Goal: Task Accomplishment & Management: Manage account settings

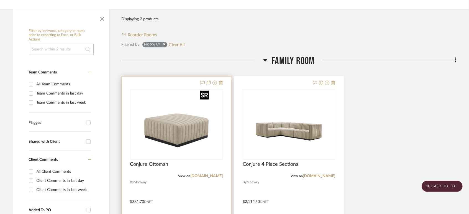
scroll to position [99, 0]
click at [212, 174] on link "[DOMAIN_NAME]" at bounding box center [206, 176] width 32 height 4
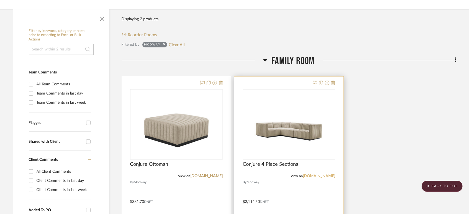
click at [319, 174] on link "[DOMAIN_NAME]" at bounding box center [319, 176] width 32 height 4
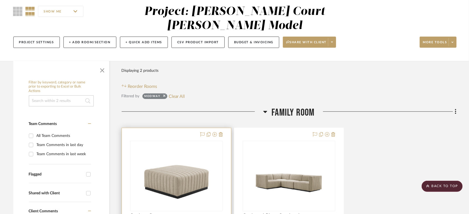
scroll to position [0, 0]
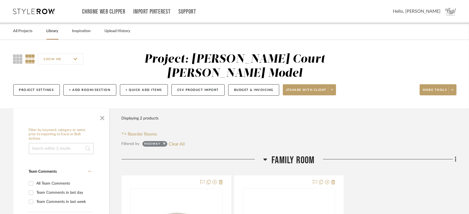
click at [50, 30] on link "Library" at bounding box center [53, 30] width 12 height 7
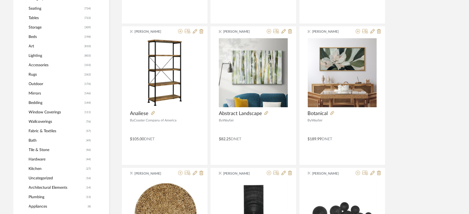
scroll to position [185, 0]
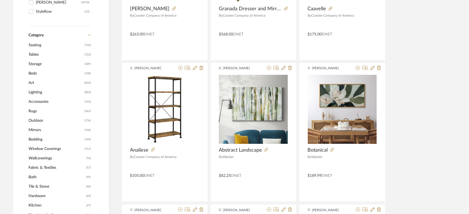
click at [34, 74] on span "Beds" at bounding box center [56, 73] width 54 height 9
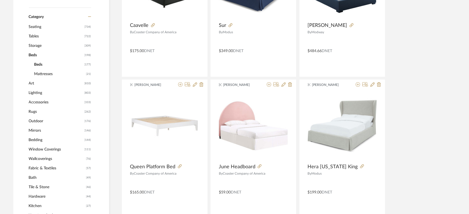
scroll to position [184, 0]
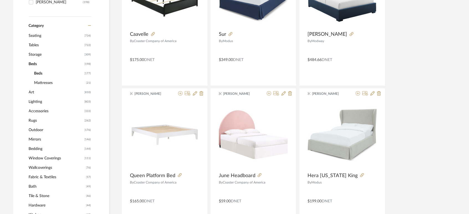
click at [40, 83] on span "Mattresses" at bounding box center [59, 82] width 50 height 9
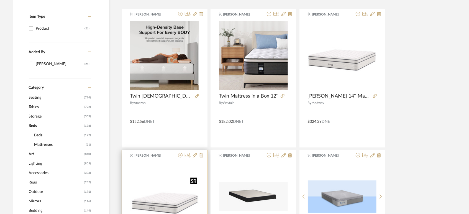
scroll to position [61, 0]
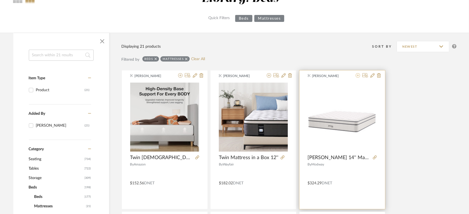
click at [358, 75] on icon at bounding box center [358, 75] width 4 height 4
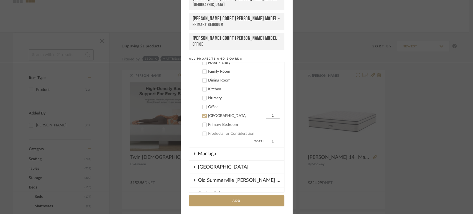
scroll to position [252, 0]
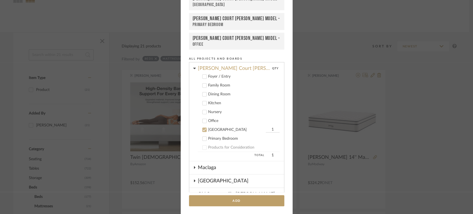
click at [203, 128] on icon at bounding box center [205, 130] width 4 height 4
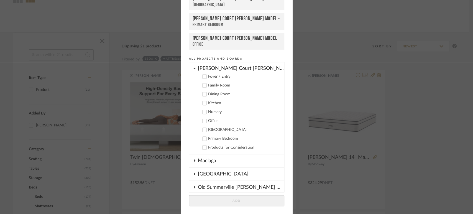
click at [203, 137] on icon at bounding box center [205, 139] width 4 height 4
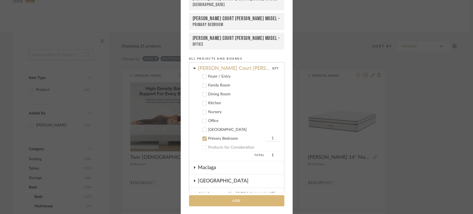
click at [229, 202] on button "Add" at bounding box center [236, 200] width 95 height 11
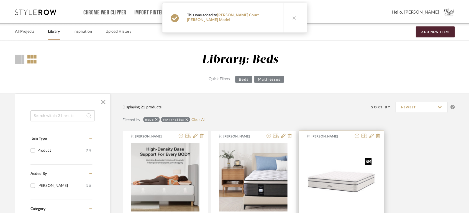
scroll to position [61, 0]
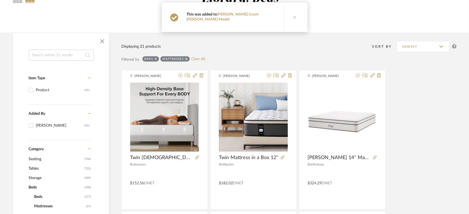
click at [293, 16] on icon at bounding box center [295, 17] width 4 height 4
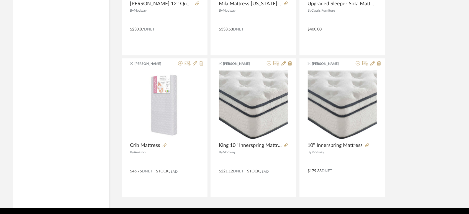
scroll to position [942, 0]
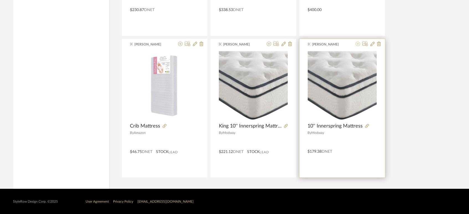
click at [357, 44] on icon at bounding box center [358, 44] width 4 height 4
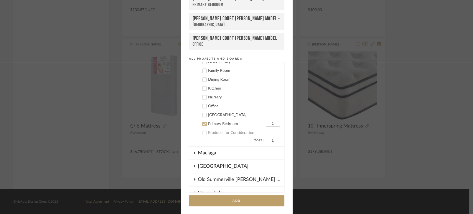
scroll to position [261, 0]
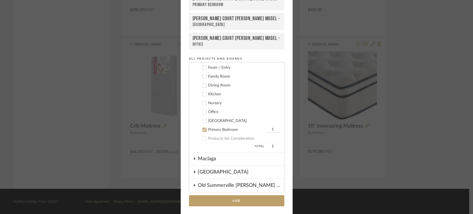
click at [203, 128] on icon at bounding box center [205, 130] width 4 height 4
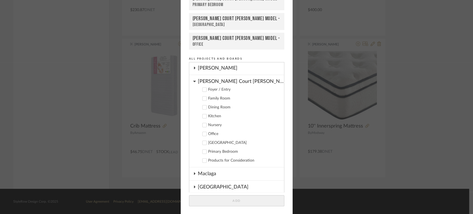
scroll to position [230, 0]
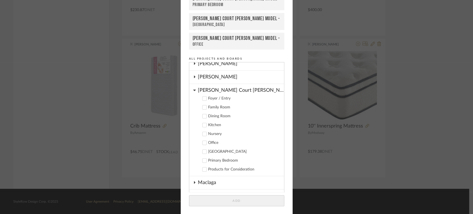
click at [203, 142] on icon at bounding box center [205, 143] width 4 height 3
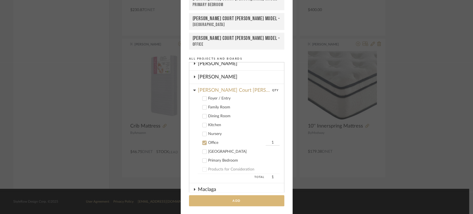
click at [244, 197] on button "Add" at bounding box center [236, 200] width 95 height 11
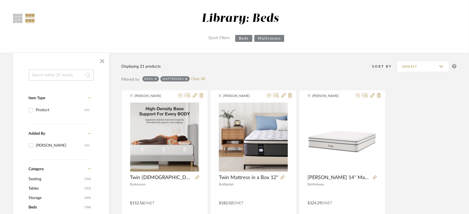
scroll to position [0, 0]
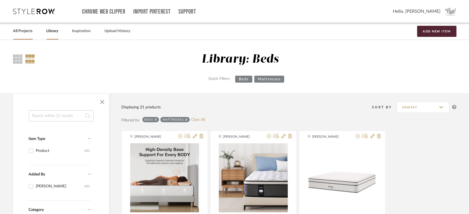
click at [21, 29] on link "All Projects" at bounding box center [22, 30] width 19 height 7
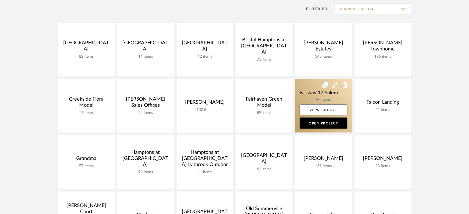
scroll to position [154, 0]
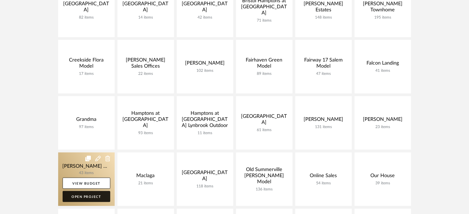
click at [86, 193] on link "Open Project" at bounding box center [87, 196] width 48 height 11
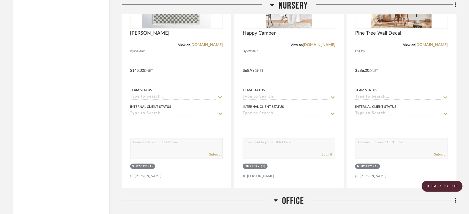
scroll to position [2524, 0]
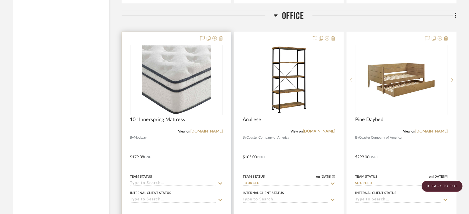
click at [150, 181] on input at bounding box center [173, 183] width 86 height 5
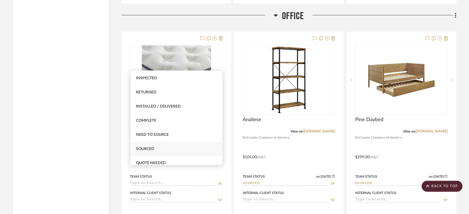
scroll to position [123, 0]
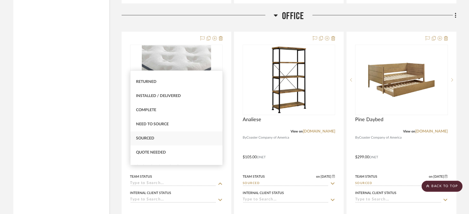
click at [144, 137] on span "Sourced" at bounding box center [145, 138] width 18 height 4
type input "[DATE]"
type input "Sourced"
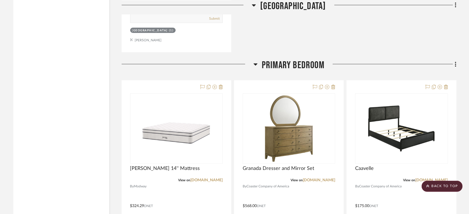
scroll to position [3324, 0]
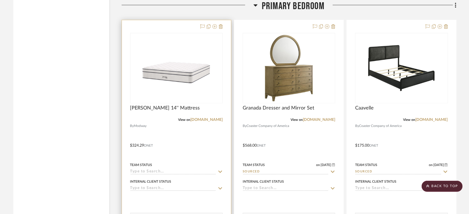
click at [145, 169] on input at bounding box center [173, 171] width 86 height 5
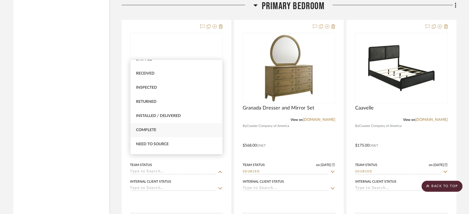
scroll to position [123, 0]
click at [152, 126] on span "Sourced" at bounding box center [145, 127] width 18 height 4
type input "[DATE]"
type input "Sourced"
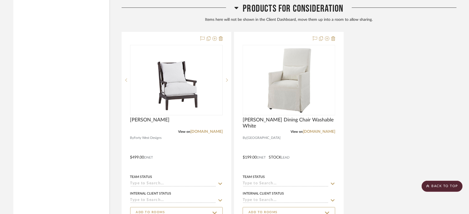
scroll to position [4061, 0]
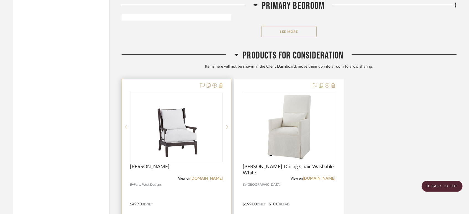
click at [222, 83] on icon at bounding box center [221, 85] width 4 height 4
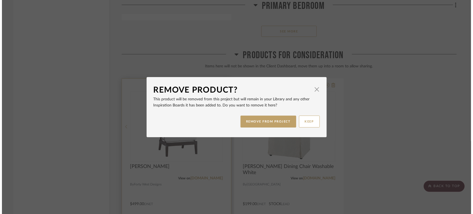
scroll to position [0, 0]
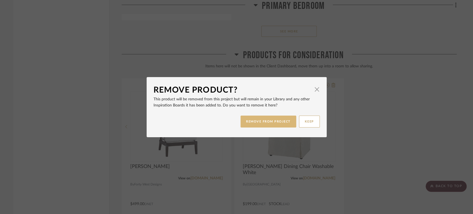
click at [252, 121] on button "REMOVE FROM PROJECT" at bounding box center [268, 122] width 56 height 12
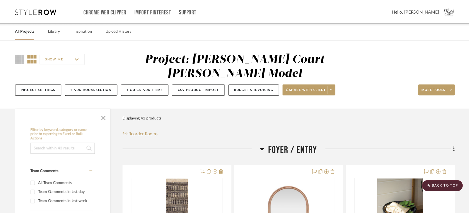
scroll to position [4061, 0]
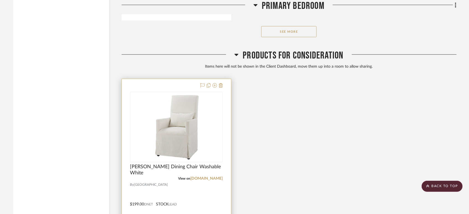
click at [223, 79] on div at bounding box center [176, 180] width 109 height 203
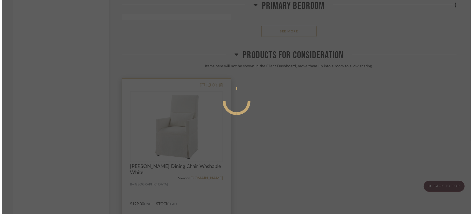
scroll to position [0, 0]
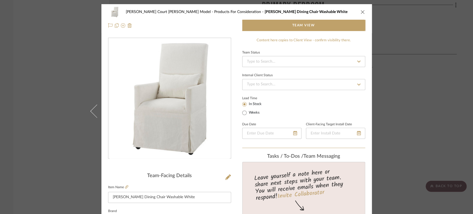
click at [297, 117] on div "Team Status Internal Client Status Lead Time In Stock Weeks Due Date Client-Fac…" at bounding box center [303, 98] width 123 height 99
click at [360, 10] on icon "close" at bounding box center [362, 12] width 4 height 4
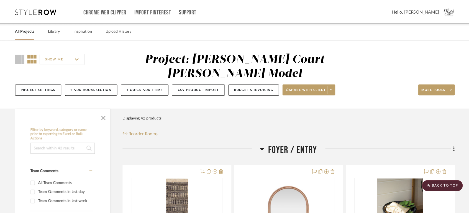
scroll to position [4061, 0]
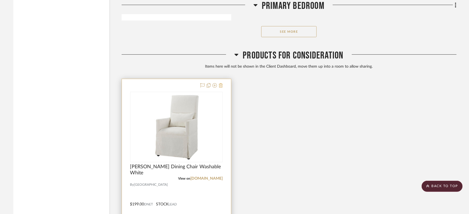
click at [222, 79] on project-item-tile "[PERSON_NAME] Dining Chair Washable White View on [DOMAIN_NAME] By Forty West $…" at bounding box center [177, 181] width 110 height 204
click at [219, 83] on icon at bounding box center [221, 85] width 4 height 4
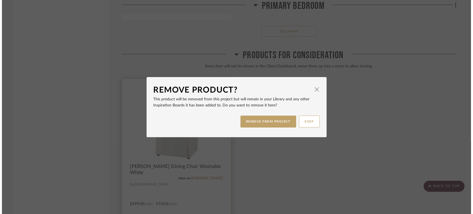
scroll to position [0, 0]
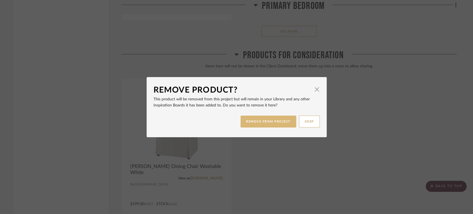
click at [259, 123] on button "REMOVE FROM PROJECT" at bounding box center [268, 122] width 56 height 12
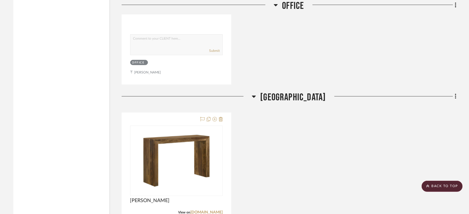
scroll to position [2959, 0]
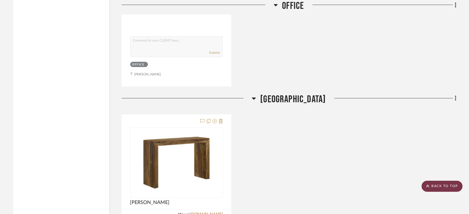
click at [438, 188] on scroll-to-top-button "BACK TO TOP" at bounding box center [442, 186] width 41 height 11
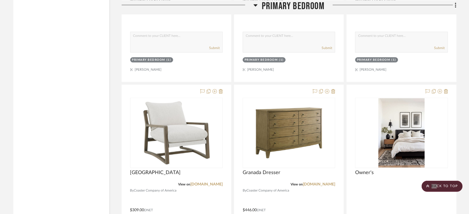
scroll to position [3556, 0]
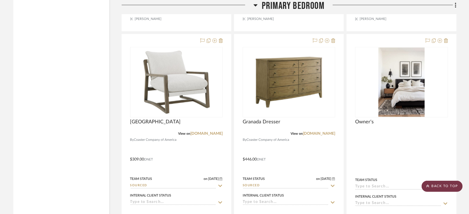
click at [447, 185] on scroll-to-top-button "BACK TO TOP" at bounding box center [442, 186] width 41 height 11
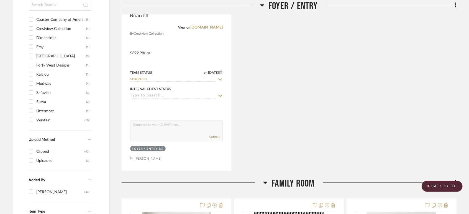
scroll to position [492, 0]
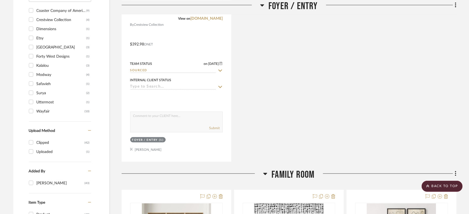
click at [42, 80] on div "Safavieh" at bounding box center [62, 84] width 50 height 9
click at [35, 79] on input "[PERSON_NAME] (1)" at bounding box center [31, 83] width 9 height 9
checkbox input "true"
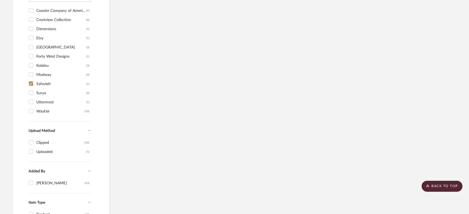
scroll to position [386, 0]
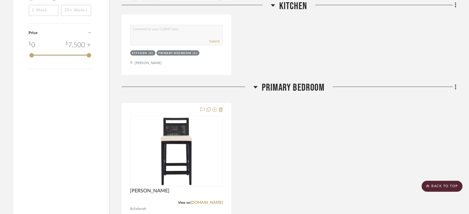
scroll to position [663, 0]
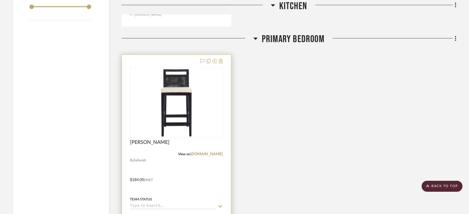
click at [221, 59] on icon at bounding box center [221, 61] width 4 height 4
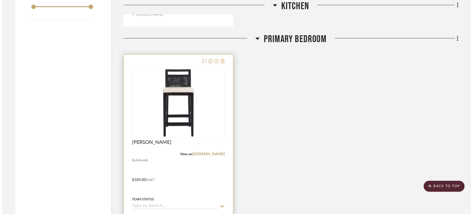
scroll to position [0, 0]
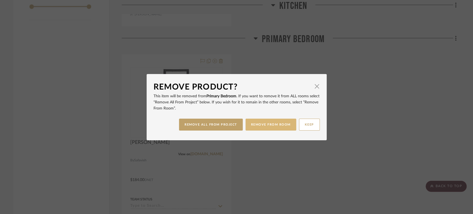
click at [275, 122] on button "REMOVE FROM ROOM" at bounding box center [270, 125] width 51 height 12
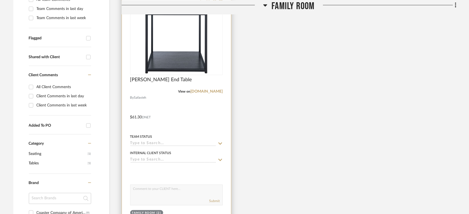
scroll to position [185, 0]
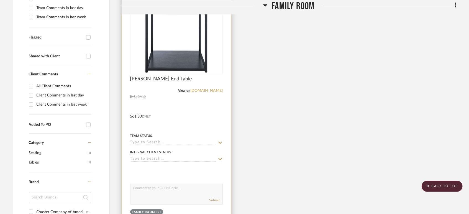
click at [217, 89] on link "[DOMAIN_NAME]" at bounding box center [206, 91] width 32 height 4
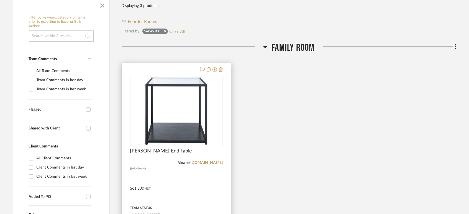
scroll to position [154, 0]
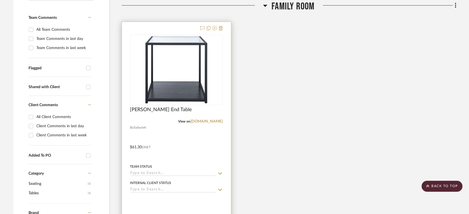
click at [150, 171] on sr-typeahead at bounding box center [176, 173] width 93 height 5
click at [149, 171] on input at bounding box center [173, 173] width 86 height 5
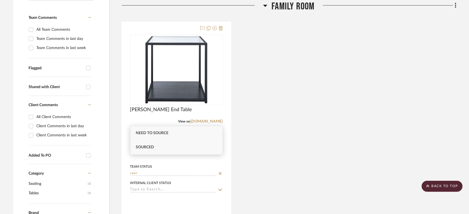
type input "sour"
click at [152, 147] on span "Sourced" at bounding box center [145, 147] width 18 height 4
type input "[DATE]"
type input "Sourced"
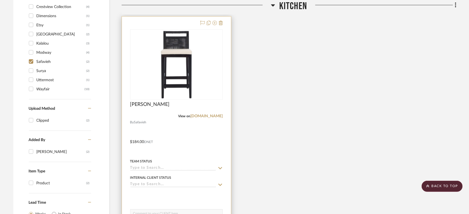
scroll to position [431, 0]
click at [142, 165] on input at bounding box center [173, 167] width 86 height 5
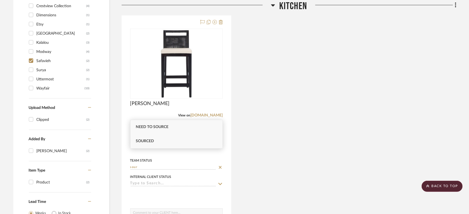
type input "sour"
click at [148, 138] on div "Sourced" at bounding box center [176, 141] width 92 height 14
type input "[DATE]"
type input "Sourced"
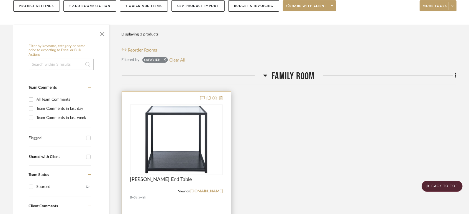
scroll to position [0, 0]
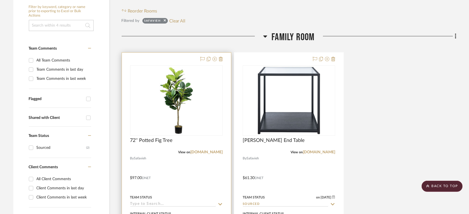
scroll to position [246, 0]
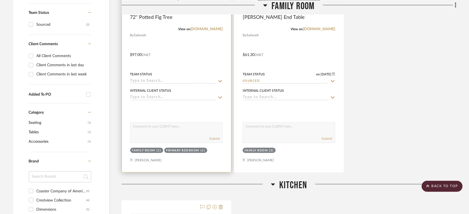
click at [154, 71] on div "Team Status" at bounding box center [176, 77] width 93 height 13
click at [155, 79] on input at bounding box center [173, 81] width 86 height 5
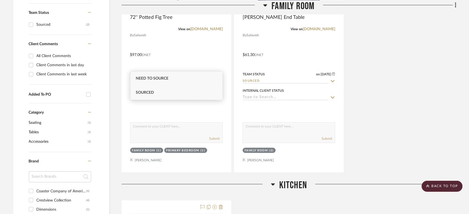
type input "sour"
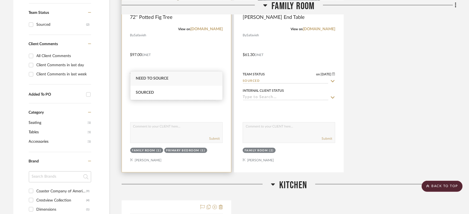
click at [150, 88] on div "Sourced" at bounding box center [176, 93] width 92 height 14
type input "[DATE]"
type input "Sourced"
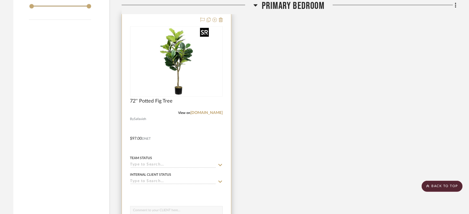
scroll to position [769, 0]
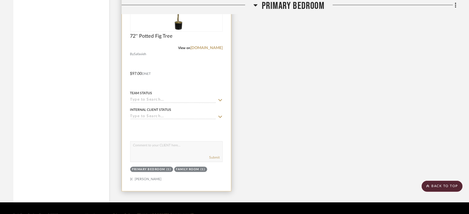
click at [148, 98] on input at bounding box center [173, 100] width 86 height 5
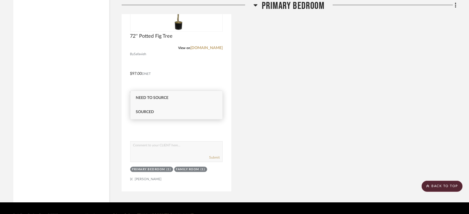
type input "sour"
click at [152, 113] on span "Sourced" at bounding box center [145, 112] width 18 height 4
type input "[DATE]"
type input "Sourced"
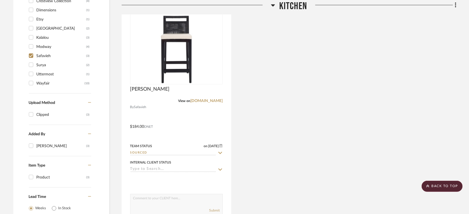
scroll to position [400, 0]
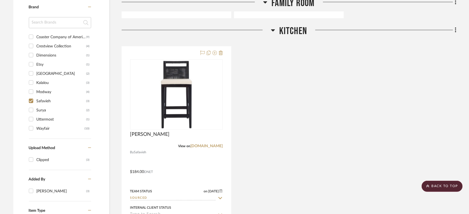
click at [32, 96] on input "Safavieh (3)" at bounding box center [31, 100] width 9 height 9
checkbox input "false"
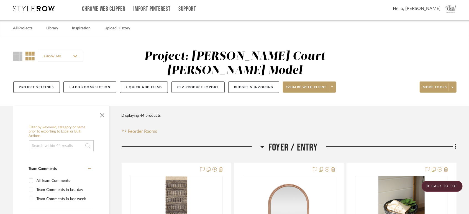
scroll to position [0, 0]
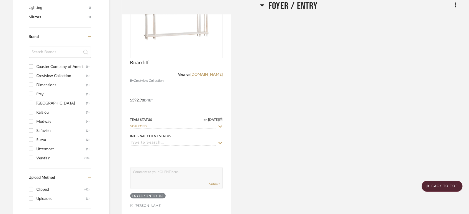
scroll to position [462, 0]
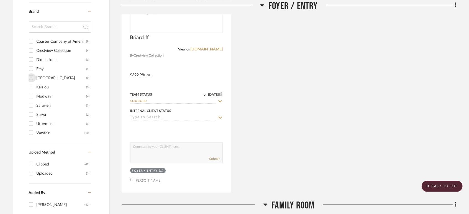
click at [31, 73] on input "Forty West (2)" at bounding box center [31, 77] width 9 height 9
checkbox input "true"
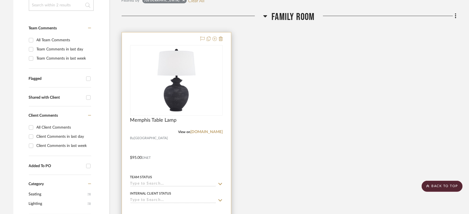
scroll to position [154, 0]
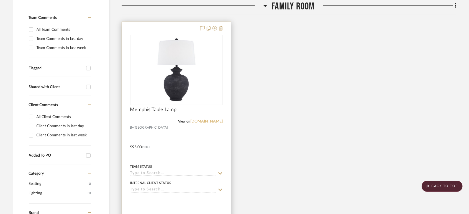
click at [214, 119] on link "[DOMAIN_NAME]" at bounding box center [206, 121] width 32 height 4
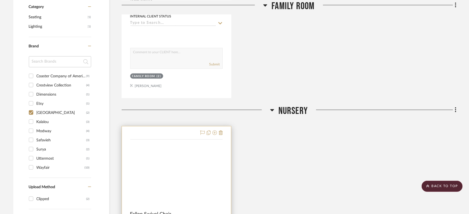
scroll to position [369, 0]
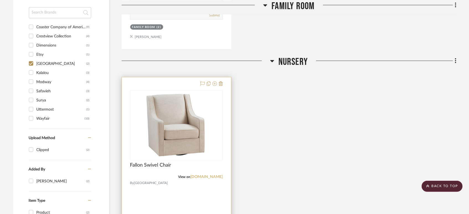
click at [204, 175] on link "[DOMAIN_NAME]" at bounding box center [206, 177] width 32 height 4
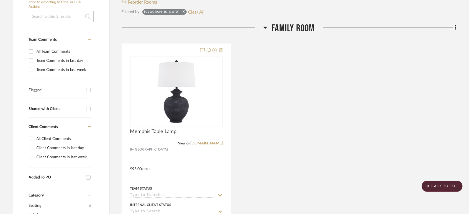
scroll to position [132, 0]
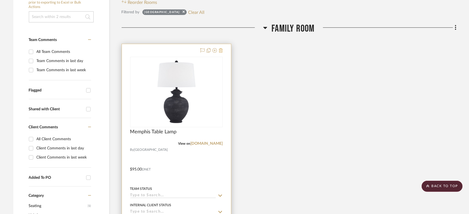
click at [221, 48] on icon at bounding box center [221, 50] width 4 height 4
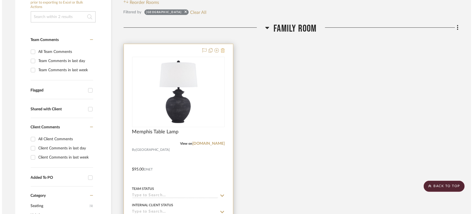
scroll to position [0, 0]
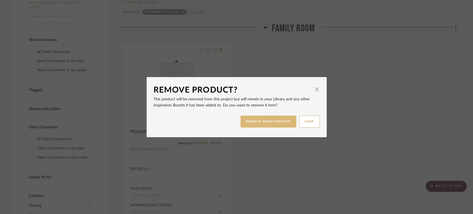
click at [266, 123] on button "REMOVE FROM PROJECT" at bounding box center [268, 122] width 56 height 12
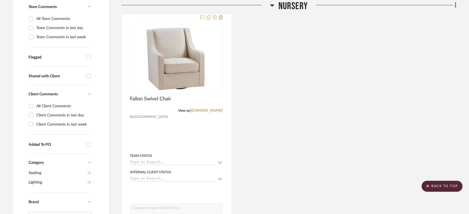
scroll to position [168, 0]
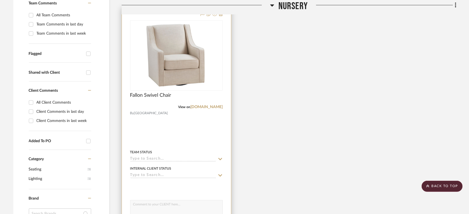
click at [158, 157] on sr-typeahead at bounding box center [176, 159] width 93 height 5
click at [157, 157] on input at bounding box center [173, 159] width 86 height 5
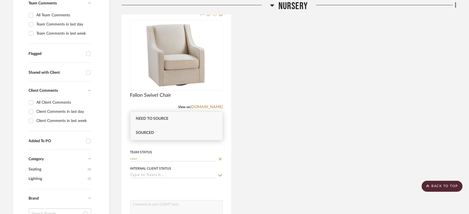
type input "sour"
click at [160, 131] on div "Sourced" at bounding box center [176, 133] width 92 height 14
type input "[DATE]"
type input "Sourced"
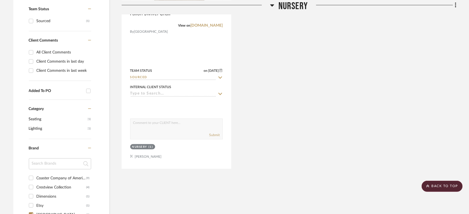
scroll to position [250, 0]
click at [308, 90] on div "Fallon Swivel Chair View on fortywestdesigns.com By Forty West Team Status on 8…" at bounding box center [289, 47] width 335 height 243
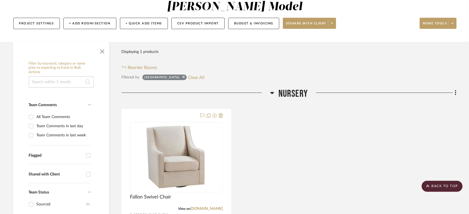
scroll to position [0, 0]
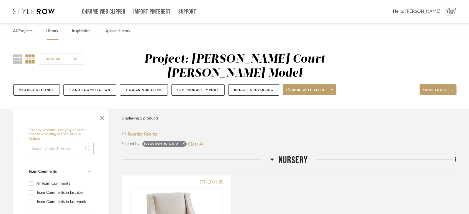
click at [57, 32] on link "Library" at bounding box center [53, 30] width 12 height 7
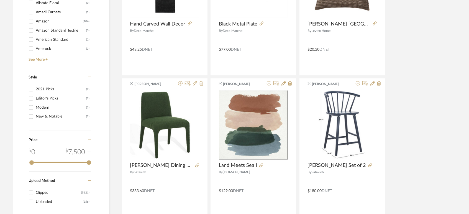
scroll to position [460, 0]
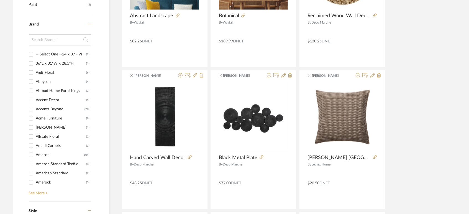
click at [35, 192] on link "See More +" at bounding box center [59, 191] width 64 height 9
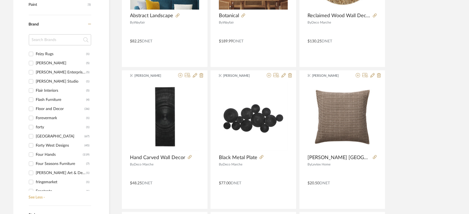
scroll to position [1006, 0]
click at [32, 135] on input "Forty West (67)" at bounding box center [31, 136] width 9 height 9
checkbox input "true"
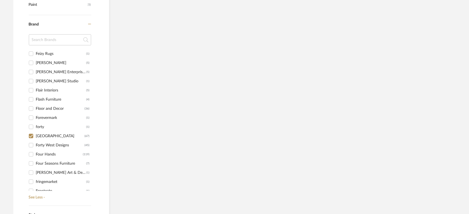
click at [31, 144] on input "Forty West Designs (45)" at bounding box center [31, 145] width 9 height 9
checkbox input "false"
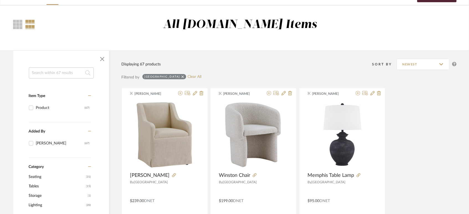
scroll to position [63, 0]
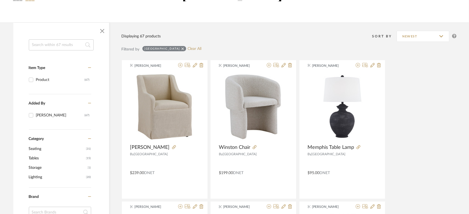
click at [40, 178] on span "Lighting" at bounding box center [57, 176] width 56 height 9
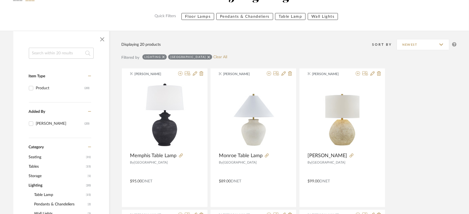
scroll to position [174, 0]
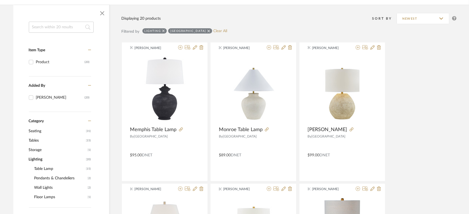
scroll to position [89, 0]
click at [44, 166] on span "Table Lamp" at bounding box center [59, 167] width 50 height 9
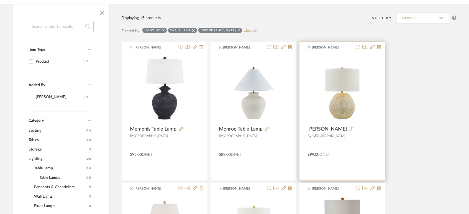
scroll to position [1, 0]
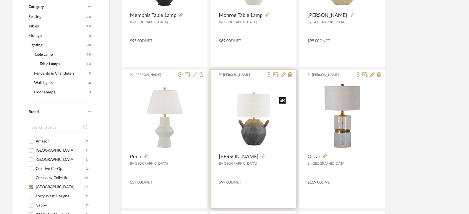
scroll to position [201, 0]
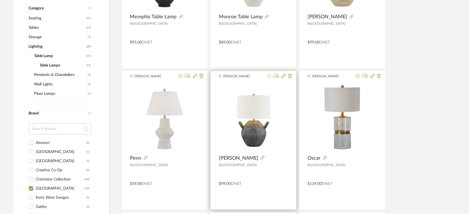
click at [270, 76] on icon at bounding box center [269, 76] width 4 height 4
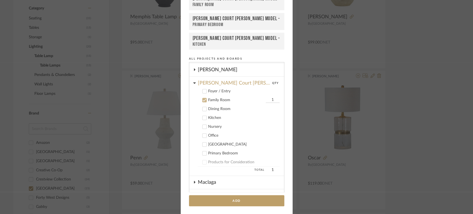
scroll to position [237, 0]
click at [203, 152] on icon at bounding box center [205, 153] width 4 height 3
click at [268, 152] on input "1" at bounding box center [273, 154] width 14 height 6
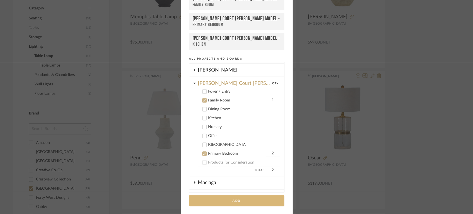
type input "2"
click at [235, 201] on button "Add" at bounding box center [236, 200] width 95 height 11
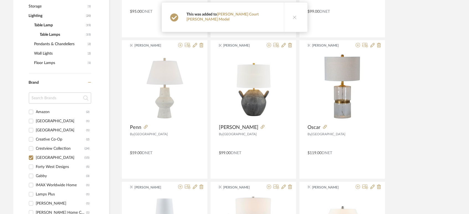
scroll to position [153, 0]
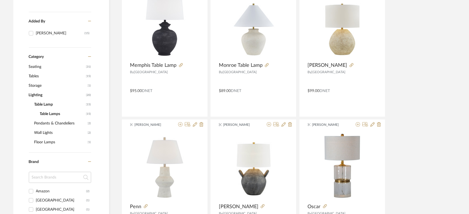
click at [39, 96] on span "Lighting" at bounding box center [57, 94] width 56 height 9
click at [40, 134] on span "Floor Lamps" at bounding box center [60, 132] width 52 height 9
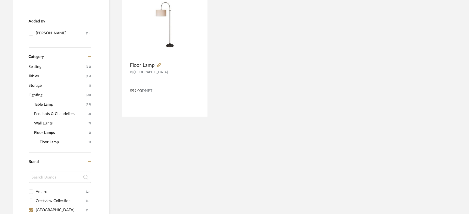
scroll to position [0, 0]
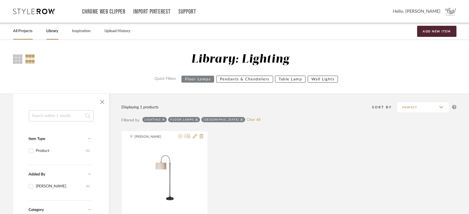
click at [24, 31] on link "All Projects" at bounding box center [22, 30] width 19 height 7
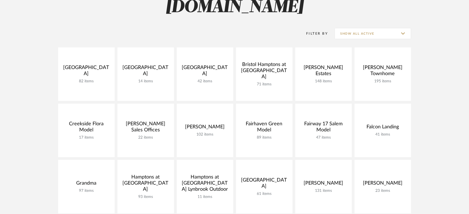
scroll to position [154, 0]
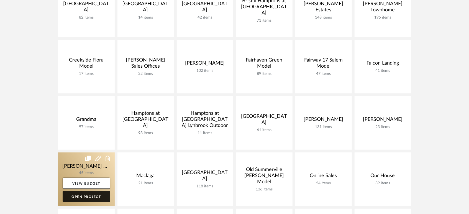
click at [84, 197] on link "Open Project" at bounding box center [87, 196] width 48 height 11
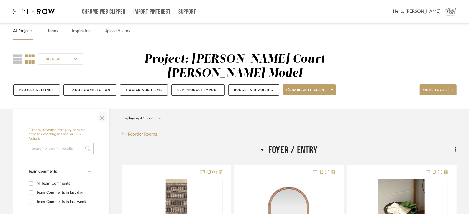
click at [103, 110] on span "button" at bounding box center [102, 116] width 13 height 13
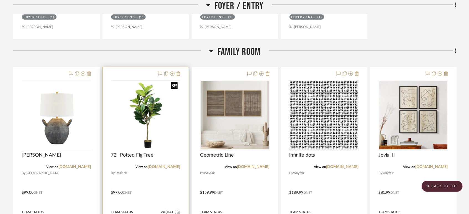
scroll to position [431, 0]
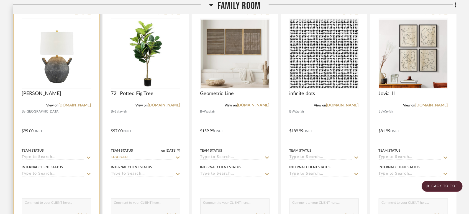
click at [59, 155] on input at bounding box center [53, 157] width 63 height 5
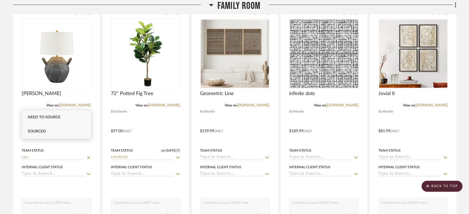
type input "sour"
click at [46, 132] on div "Sourced" at bounding box center [56, 131] width 69 height 14
type input "[DATE]"
type input "Sourced"
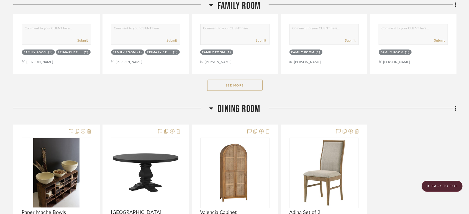
scroll to position [646, 0]
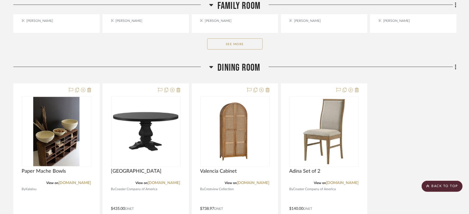
click at [251, 39] on button "See More" at bounding box center [234, 44] width 55 height 11
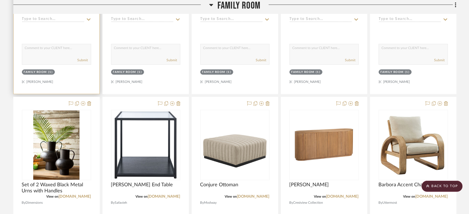
scroll to position [923, 0]
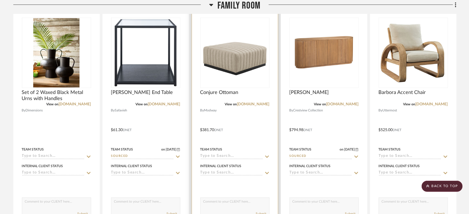
click at [230, 154] on input at bounding box center [231, 156] width 63 height 5
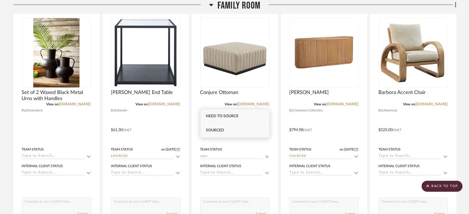
type input "sour"
click at [222, 129] on span "Sourced" at bounding box center [215, 130] width 18 height 4
type input "[DATE]"
type input "Sourced"
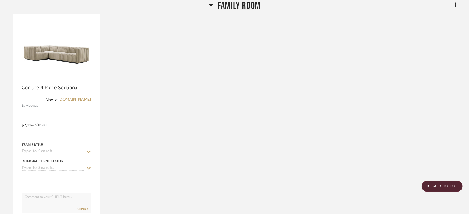
scroll to position [1200, 0]
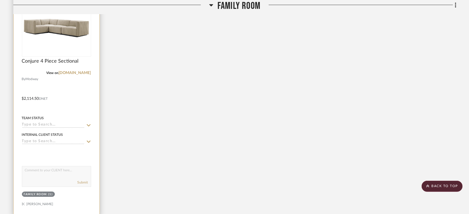
click at [39, 122] on input at bounding box center [53, 124] width 63 height 5
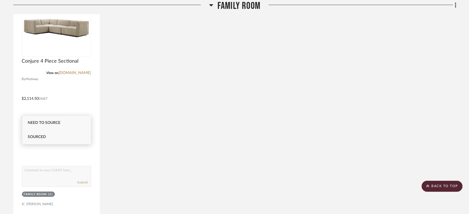
type input "sour"
click at [33, 135] on span "Sourced" at bounding box center [37, 137] width 18 height 4
type input "[DATE]"
type input "Sourced"
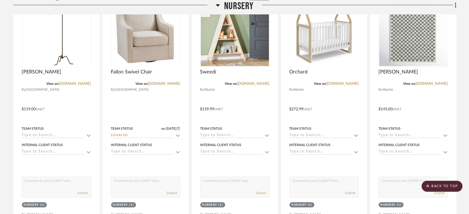
scroll to position [2032, 0]
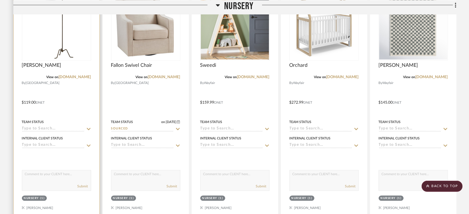
click at [49, 127] on input at bounding box center [53, 129] width 63 height 5
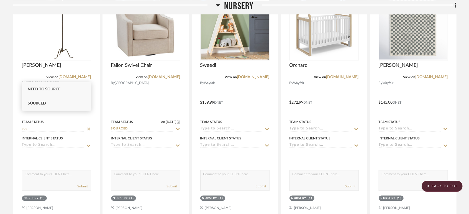
type input "sour"
click at [48, 101] on div "Sourced" at bounding box center [56, 103] width 69 height 14
type input "[DATE]"
type input "Sourced"
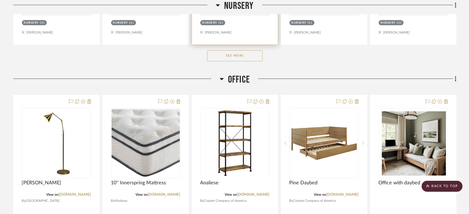
scroll to position [2120, 0]
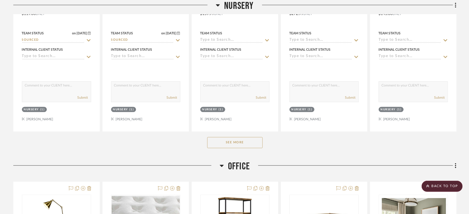
click at [237, 137] on button "See More" at bounding box center [234, 142] width 55 height 11
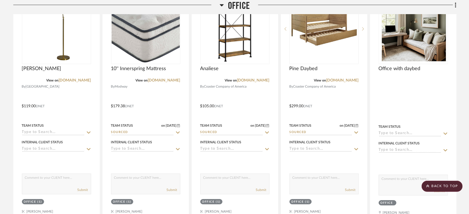
scroll to position [2568, 0]
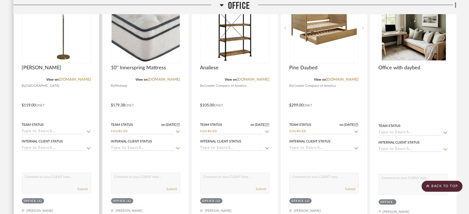
click at [33, 129] on input at bounding box center [53, 131] width 63 height 5
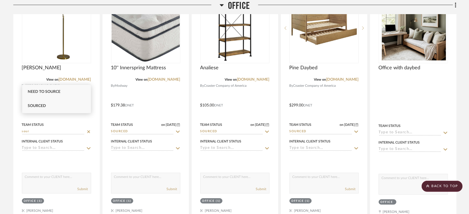
type input "sour"
click at [42, 106] on span "Sourced" at bounding box center [37, 106] width 18 height 4
type input "[DATE]"
type input "Sourced"
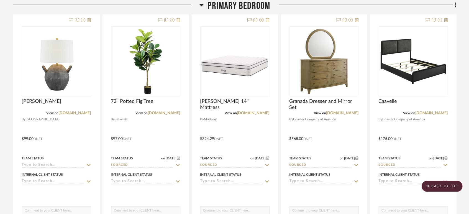
scroll to position [3078, 0]
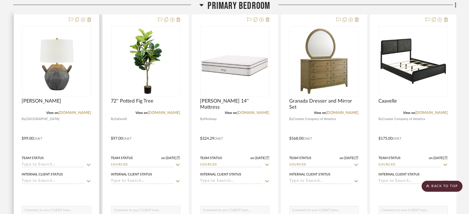
click at [52, 162] on sr-typeahead at bounding box center [56, 164] width 69 height 5
click at [44, 162] on input at bounding box center [53, 164] width 63 height 5
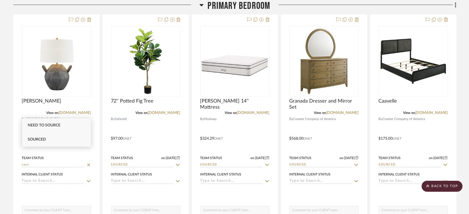
type input "sour"
click at [35, 138] on span "Sourced" at bounding box center [37, 139] width 18 height 4
type input "[DATE]"
type input "Sourced"
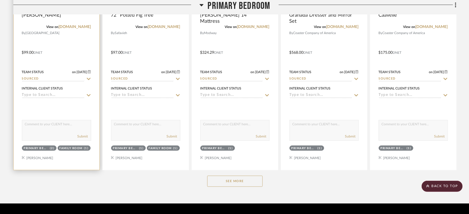
scroll to position [3165, 0]
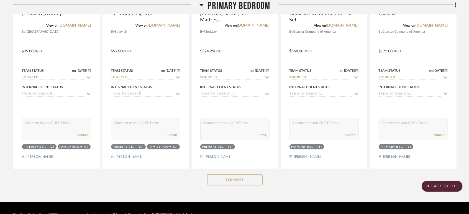
click at [244, 174] on button "See More" at bounding box center [234, 179] width 55 height 11
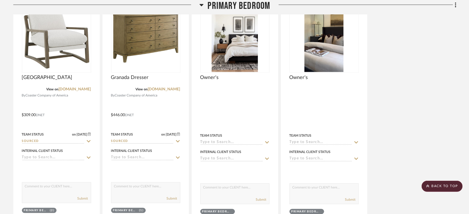
scroll to position [3381, 0]
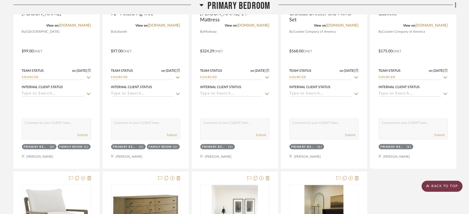
click at [436, 188] on scroll-to-top-button "BACK TO TOP" at bounding box center [442, 186] width 41 height 11
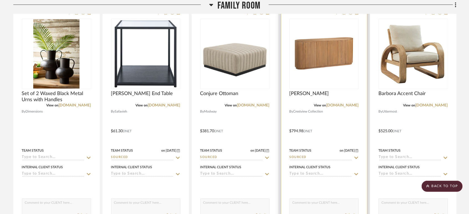
scroll to position [954, 0]
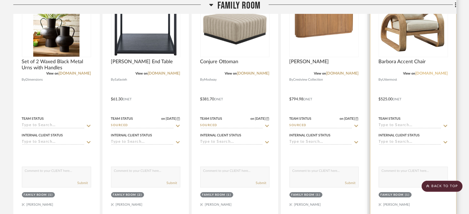
click at [437, 71] on link "uttermost.com" at bounding box center [432, 73] width 32 height 4
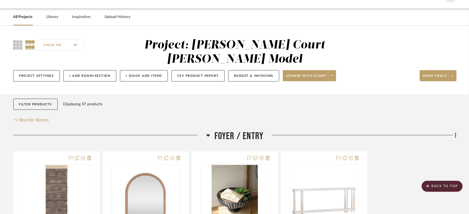
scroll to position [0, 0]
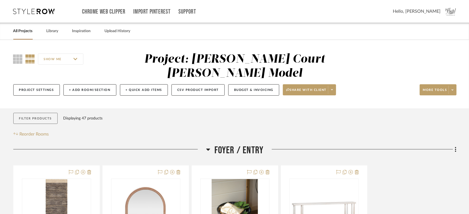
click at [33, 113] on button "Filter Products" at bounding box center [35, 118] width 45 height 11
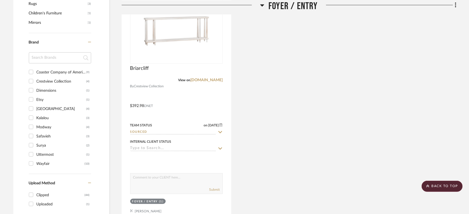
scroll to position [523, 0]
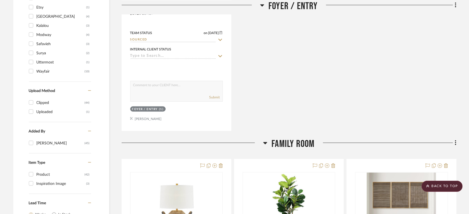
click at [31, 58] on input "Uttermost (1)" at bounding box center [31, 62] width 9 height 9
checkbox input "true"
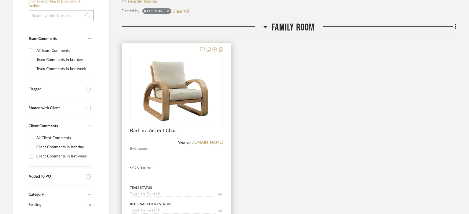
scroll to position [133, 0]
click at [156, 184] on div "Team Status" at bounding box center [176, 190] width 93 height 13
click at [155, 192] on input at bounding box center [173, 194] width 86 height 5
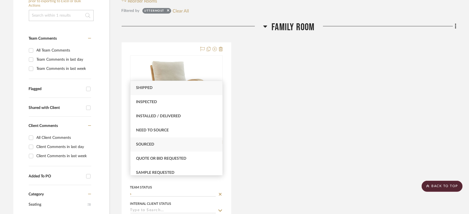
type input "s"
click at [159, 142] on div "Sourced" at bounding box center [176, 144] width 92 height 14
type input "[DATE]"
type input "Sourced"
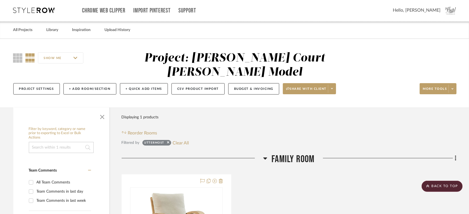
scroll to position [0, 0]
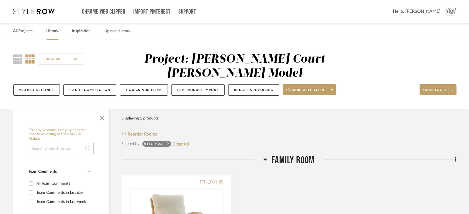
click at [55, 30] on link "Library" at bounding box center [53, 30] width 12 height 7
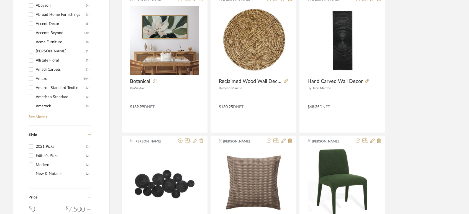
scroll to position [536, 0]
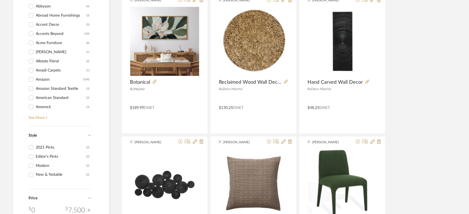
click at [35, 118] on link "See More +" at bounding box center [59, 115] width 64 height 9
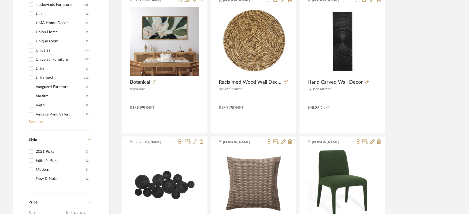
scroll to position [2990, 0]
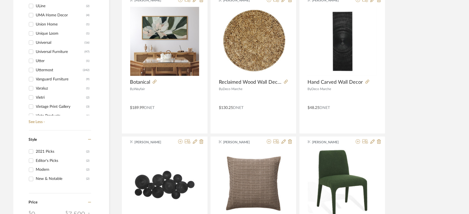
click at [32, 69] on input "Uttermost (242)" at bounding box center [31, 70] width 9 height 9
checkbox input "true"
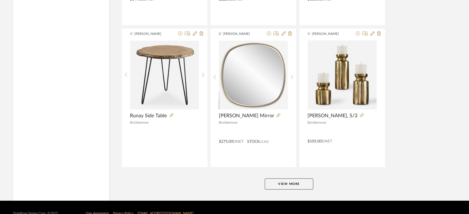
scroll to position [1664, 0]
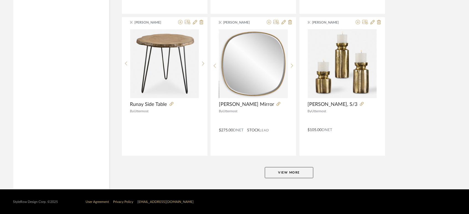
click at [294, 174] on button "View More" at bounding box center [289, 172] width 48 height 11
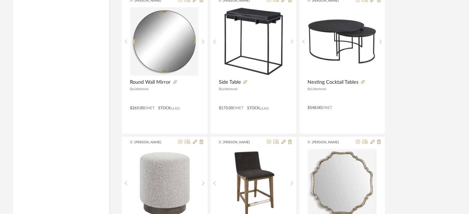
scroll to position [3364, 0]
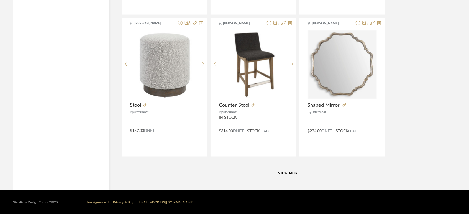
click at [271, 172] on button "View More" at bounding box center [289, 173] width 48 height 11
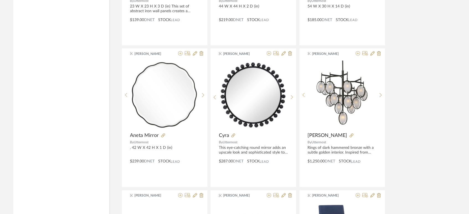
scroll to position [5063, 0]
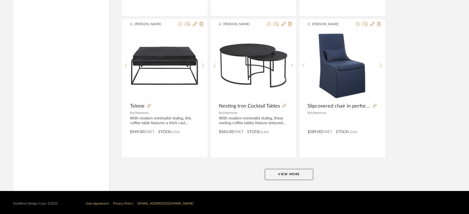
click at [282, 173] on button "View More" at bounding box center [289, 174] width 48 height 11
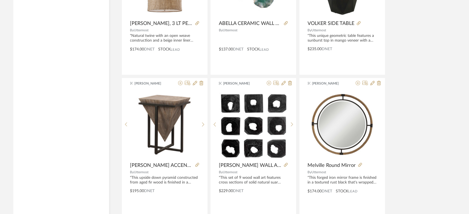
scroll to position [6144, 0]
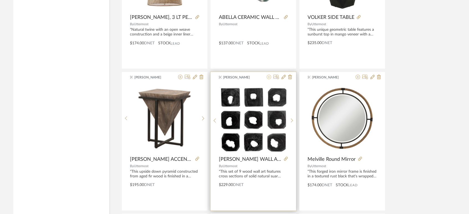
click at [269, 75] on icon at bounding box center [269, 77] width 4 height 4
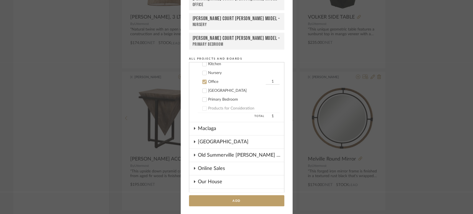
scroll to position [291, 0]
click at [204, 81] on icon at bounding box center [205, 82] width 4 height 4
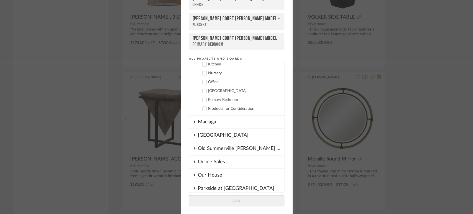
click at [203, 89] on icon at bounding box center [205, 91] width 4 height 4
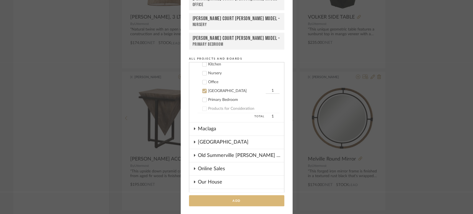
click at [225, 199] on button "Add" at bounding box center [236, 200] width 95 height 11
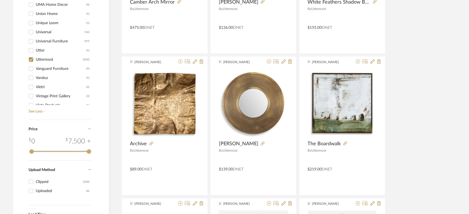
scroll to position [0, 0]
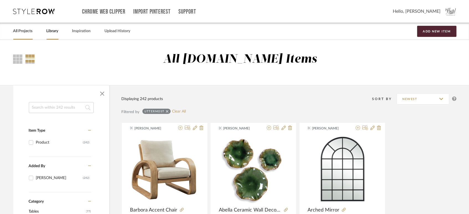
click at [17, 30] on link "All Projects" at bounding box center [22, 30] width 19 height 7
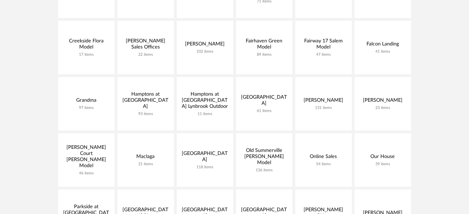
scroll to position [173, 0]
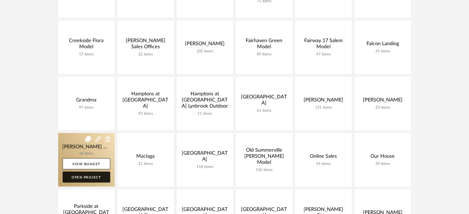
click at [84, 175] on link "Open Project" at bounding box center [87, 176] width 48 height 11
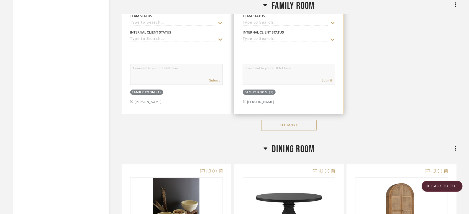
scroll to position [1385, 0]
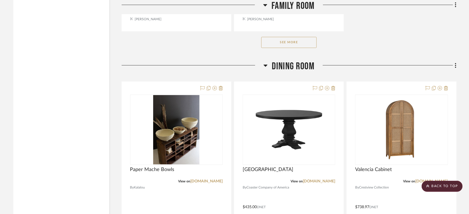
click at [286, 37] on button "See More" at bounding box center [288, 42] width 55 height 11
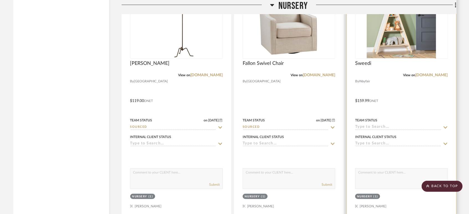
scroll to position [2924, 0]
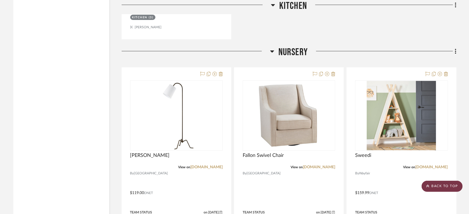
click at [447, 186] on scroll-to-top-button "BACK TO TOP" at bounding box center [442, 186] width 41 height 11
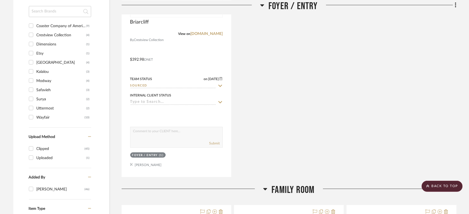
scroll to position [523, 0]
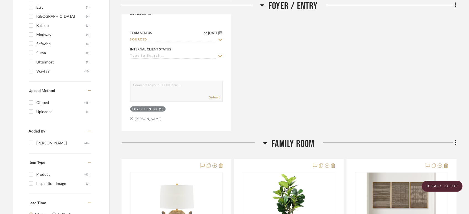
click at [42, 49] on div "Surya" at bounding box center [62, 53] width 50 height 9
click at [35, 48] on input "Surya (2)" at bounding box center [31, 52] width 9 height 9
checkbox input "true"
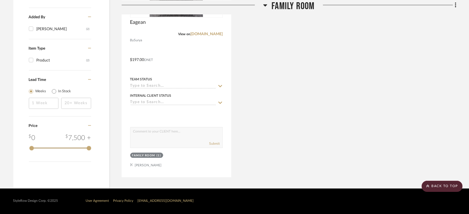
scroll to position [407, 0]
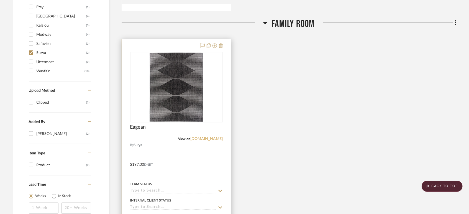
click at [214, 137] on link "[DOMAIN_NAME]" at bounding box center [206, 139] width 32 height 4
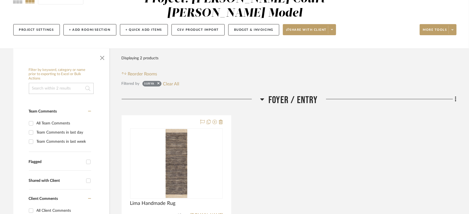
scroll to position [99, 0]
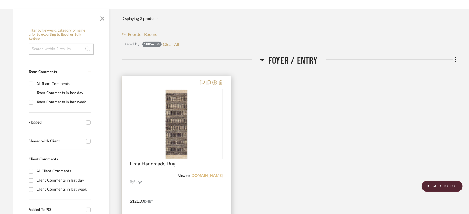
click at [220, 174] on link "[DOMAIN_NAME]" at bounding box center [206, 176] width 32 height 4
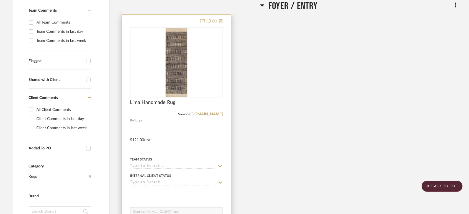
scroll to position [192, 0]
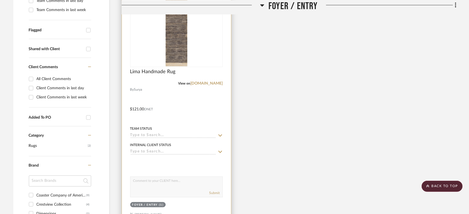
click at [158, 133] on input at bounding box center [173, 135] width 86 height 5
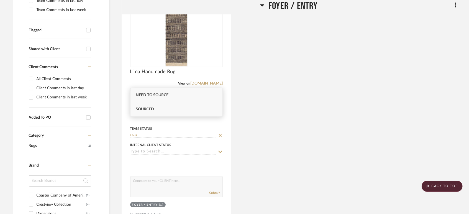
type input "sour"
click at [158, 109] on div "Sourced" at bounding box center [176, 109] width 92 height 14
type input "[DATE]"
type input "Sourced"
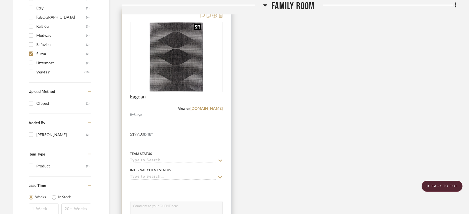
scroll to position [469, 0]
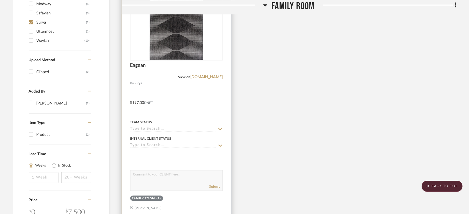
click at [158, 127] on input at bounding box center [173, 129] width 86 height 5
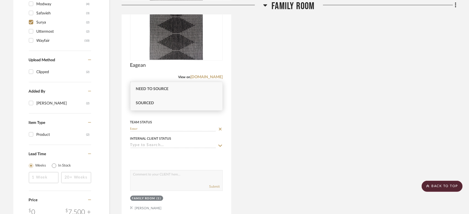
type input "Sour"
click at [156, 102] on div "Sourced" at bounding box center [176, 103] width 92 height 14
type input "[DATE]"
type input "Sourced"
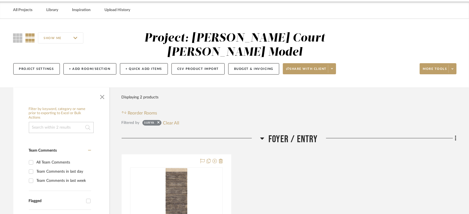
scroll to position [0, 0]
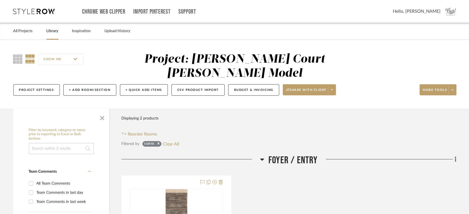
click at [47, 30] on link "Library" at bounding box center [53, 30] width 12 height 7
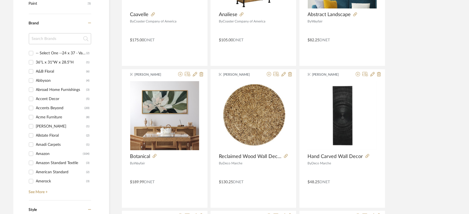
scroll to position [554, 0]
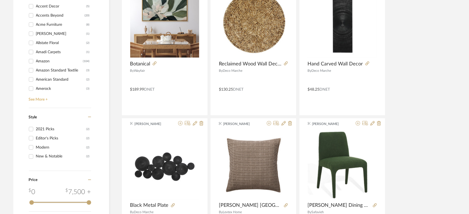
click at [40, 99] on link "See More +" at bounding box center [59, 97] width 64 height 9
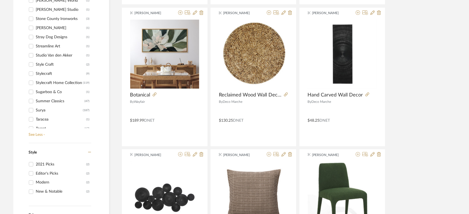
scroll to position [2801, 0]
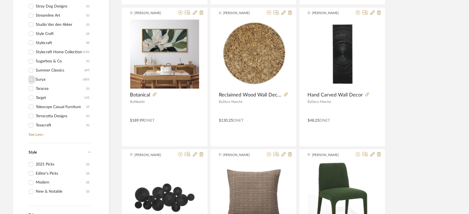
click at [32, 79] on input "Surya (187)" at bounding box center [31, 79] width 9 height 9
checkbox input "true"
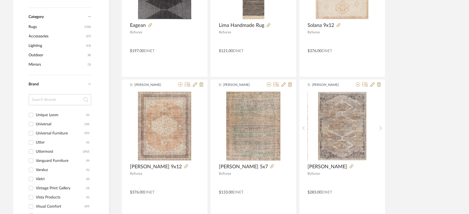
scroll to position [3140, 0]
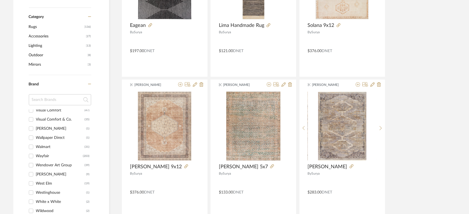
click at [39, 26] on span "Rugs" at bounding box center [56, 26] width 54 height 9
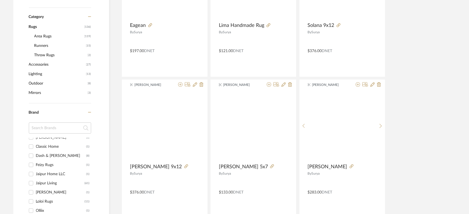
scroll to position [14, 0]
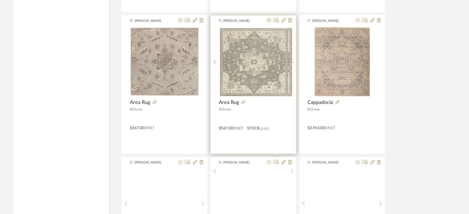
scroll to position [1672, 0]
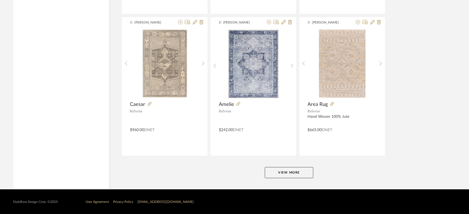
click at [278, 173] on button "View More" at bounding box center [289, 172] width 48 height 11
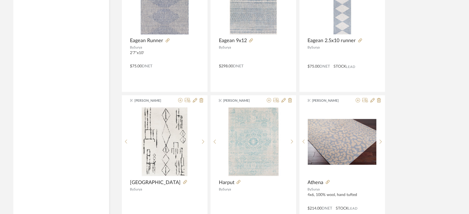
scroll to position [3372, 0]
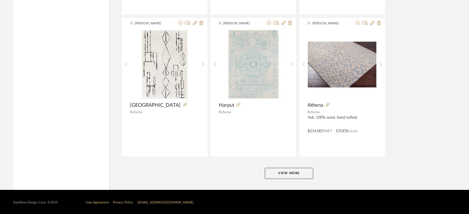
click at [294, 170] on button "View More" at bounding box center [289, 173] width 48 height 11
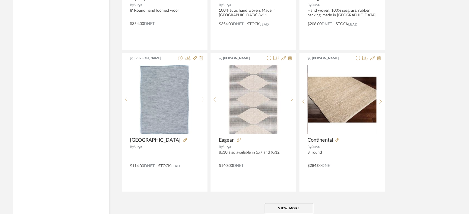
scroll to position [5071, 0]
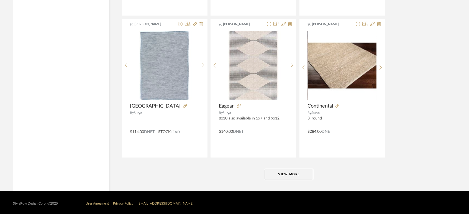
click at [295, 173] on button "View More" at bounding box center [289, 174] width 48 height 11
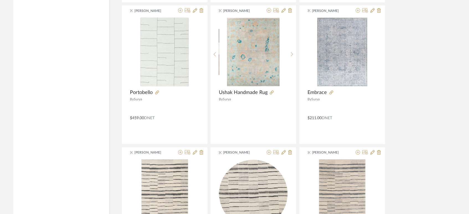
scroll to position [0, 0]
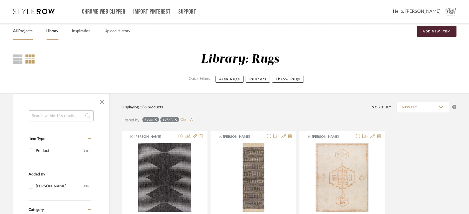
click at [18, 31] on link "All Projects" at bounding box center [22, 30] width 19 height 7
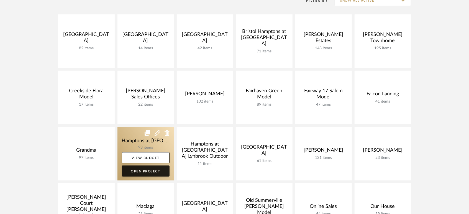
scroll to position [154, 0]
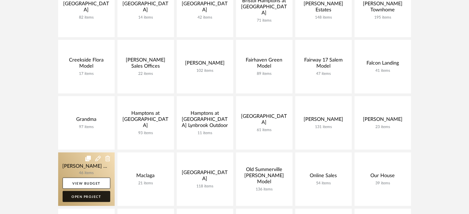
click at [92, 196] on link "Open Project" at bounding box center [87, 196] width 48 height 11
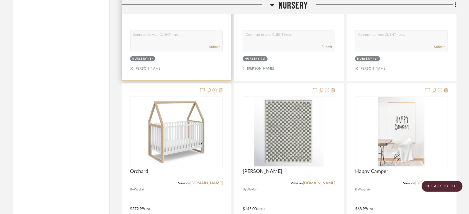
scroll to position [2432, 0]
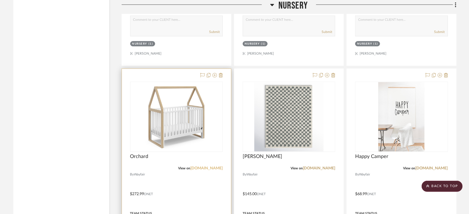
click at [214, 166] on link "[DOMAIN_NAME]" at bounding box center [206, 168] width 32 height 4
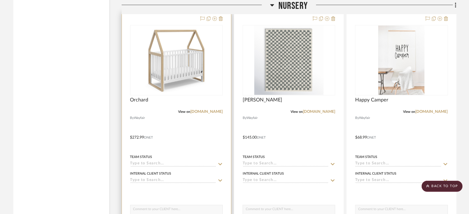
scroll to position [2488, 0]
click at [147, 161] on input at bounding box center [173, 163] width 86 height 5
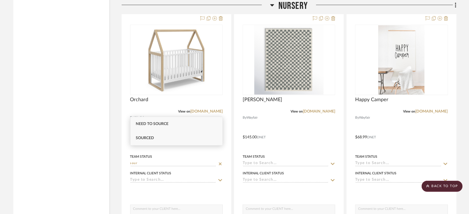
type input "sour"
click at [149, 134] on div "Sourced" at bounding box center [176, 138] width 92 height 14
type input "[DATE]"
type input "Sourced"
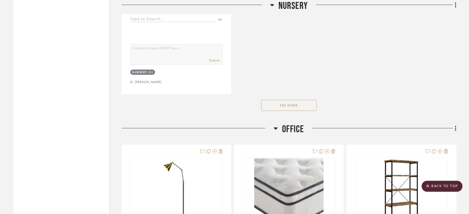
scroll to position [2894, 0]
click at [299, 100] on button "See More" at bounding box center [288, 105] width 55 height 11
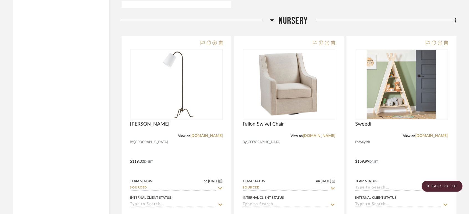
scroll to position [2227, 0]
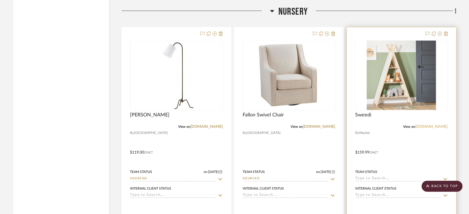
click at [439, 125] on link "[DOMAIN_NAME]" at bounding box center [432, 127] width 32 height 4
click at [375, 176] on input at bounding box center [398, 178] width 86 height 5
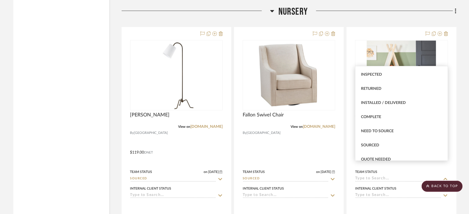
scroll to position [113, 0]
click at [378, 141] on div "Sourced" at bounding box center [401, 144] width 92 height 14
type input "[DATE]"
type input "Sourced"
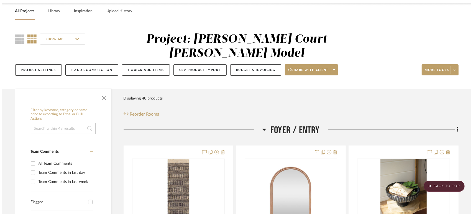
scroll to position [0, 0]
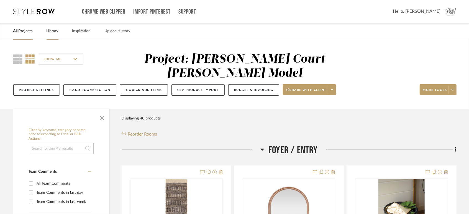
click at [52, 30] on link "Library" at bounding box center [53, 30] width 12 height 7
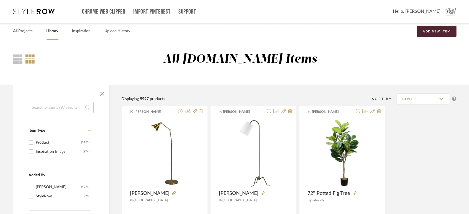
click at [63, 107] on input at bounding box center [61, 107] width 65 height 11
type input "crib mattress"
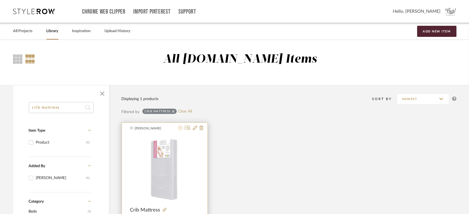
click at [180, 128] on icon at bounding box center [180, 127] width 4 height 4
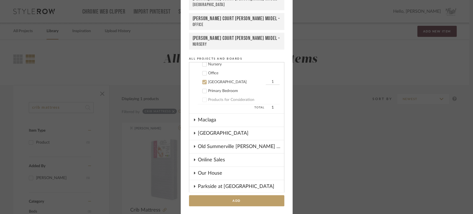
scroll to position [300, 0]
click at [201, 82] on label "[GEOGRAPHIC_DATA] 1" at bounding box center [239, 82] width 82 height 6
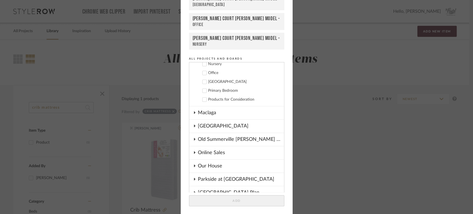
scroll to position [293, 0]
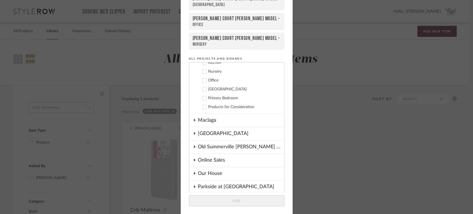
click at [203, 70] on icon at bounding box center [205, 72] width 4 height 4
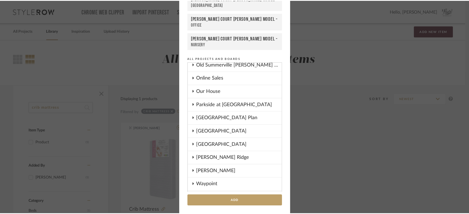
scroll to position [381, 0]
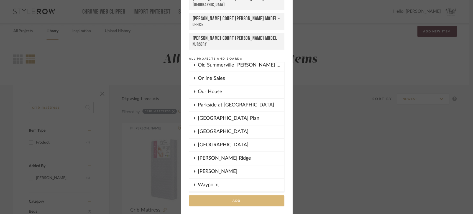
click at [239, 201] on button "Add" at bounding box center [236, 200] width 95 height 11
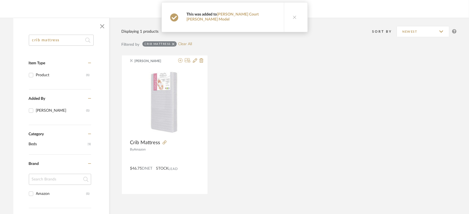
scroll to position [0, 0]
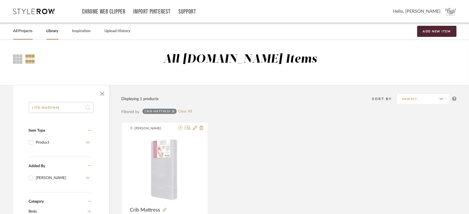
click at [23, 30] on link "All Projects" at bounding box center [22, 30] width 19 height 7
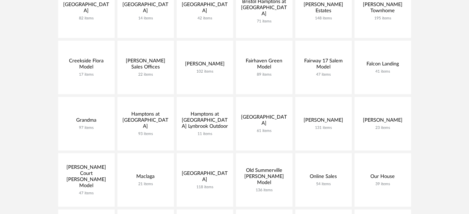
scroll to position [153, 0]
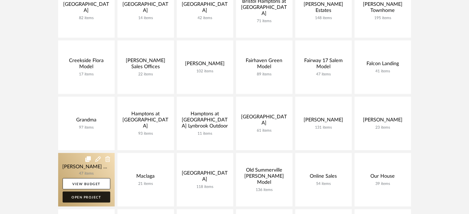
click at [89, 198] on link "Open Project" at bounding box center [87, 196] width 48 height 11
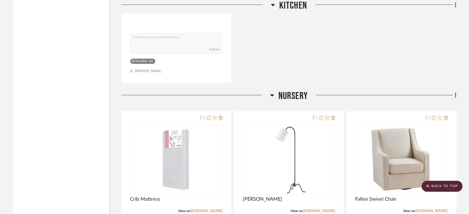
scroll to position [2225, 0]
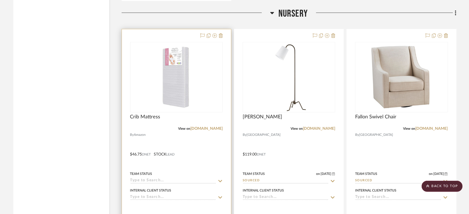
click at [152, 178] on input at bounding box center [173, 180] width 86 height 5
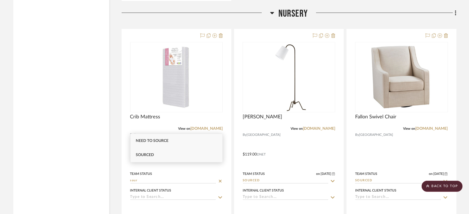
type input "sour"
click at [154, 157] on div "Sourced" at bounding box center [176, 155] width 92 height 14
type input "[DATE]"
type input "Sourced"
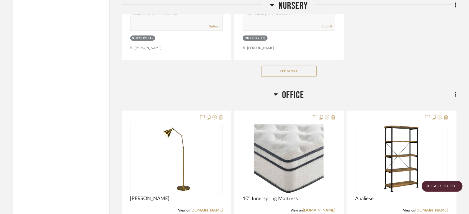
scroll to position [2900, 0]
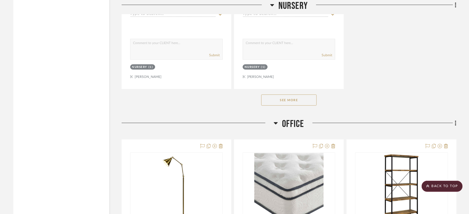
click at [304, 94] on button "See More" at bounding box center [288, 99] width 55 height 11
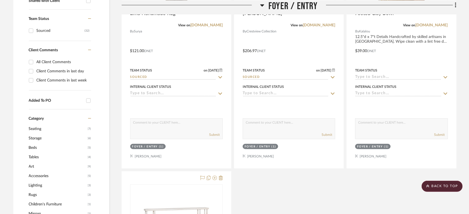
scroll to position [0, 0]
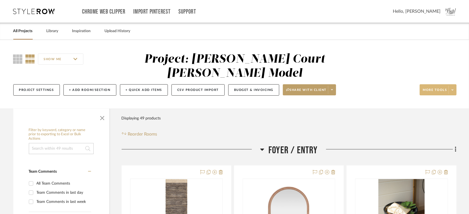
click at [454, 86] on span at bounding box center [453, 90] width 8 height 8
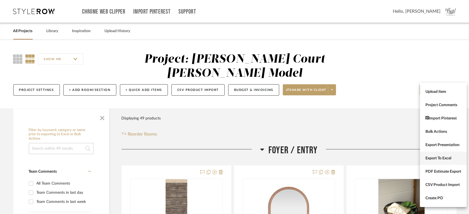
click at [443, 157] on span "Export To Excel" at bounding box center [444, 158] width 36 height 5
